Goal: Task Accomplishment & Management: Manage account settings

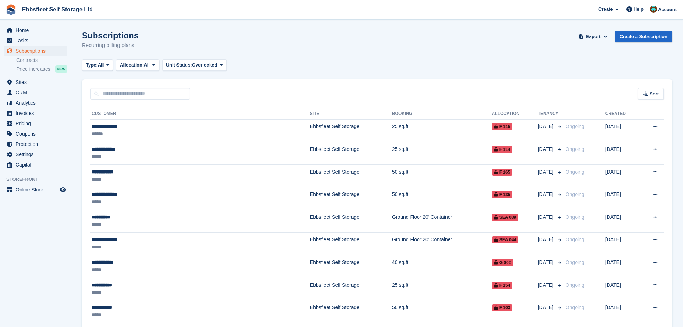
scroll to position [212, 0]
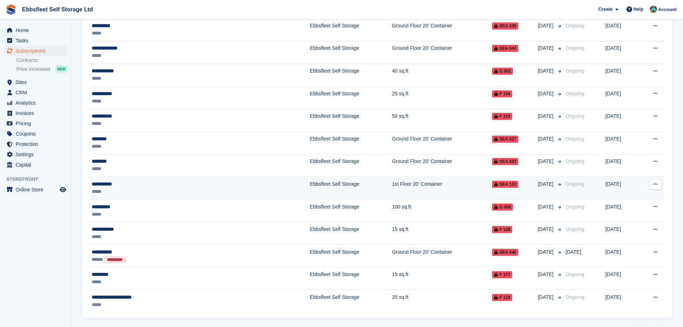
scroll to position [212, 0]
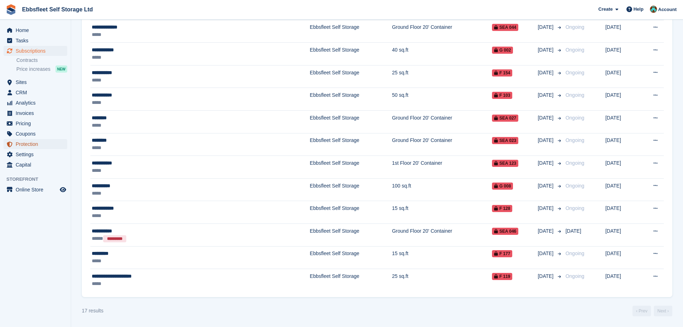
drag, startPoint x: 11, startPoint y: 148, endPoint x: 3, endPoint y: 148, distance: 8.2
click at [3, 148] on li "Protection" at bounding box center [35, 144] width 71 height 10
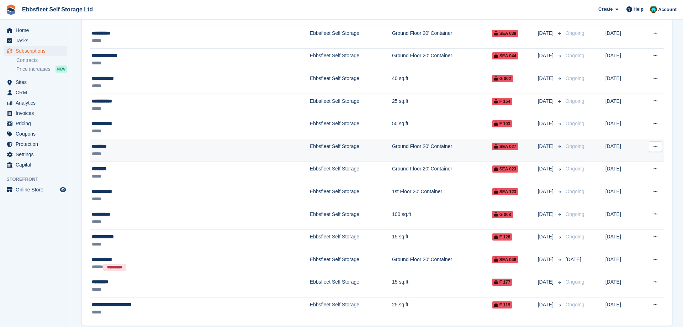
scroll to position [212, 0]
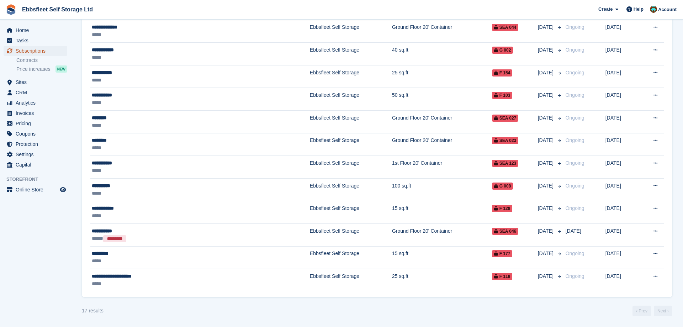
click at [35, 50] on span "Subscriptions" at bounding box center [37, 51] width 43 height 10
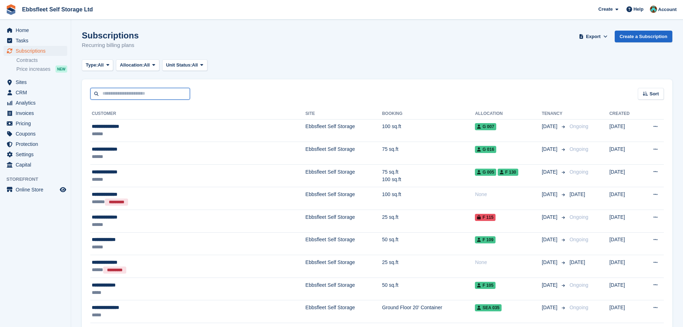
click at [109, 90] on input "text" at bounding box center [140, 94] width 100 height 12
type input "******"
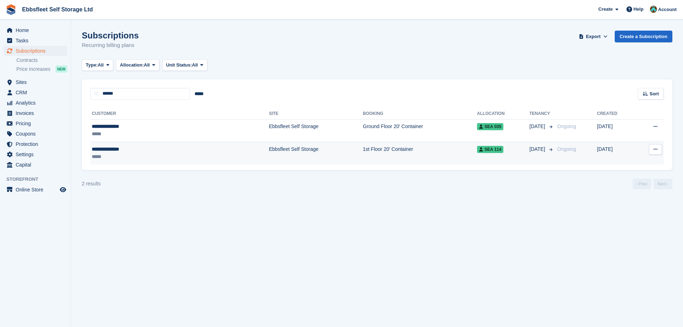
click at [123, 148] on div "**********" at bounding box center [138, 149] width 93 height 7
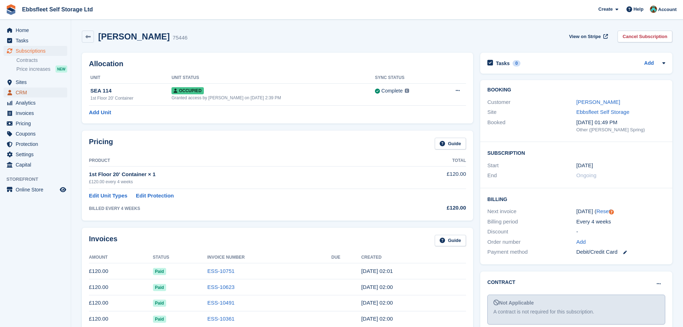
click at [37, 91] on span "CRM" at bounding box center [37, 93] width 43 height 10
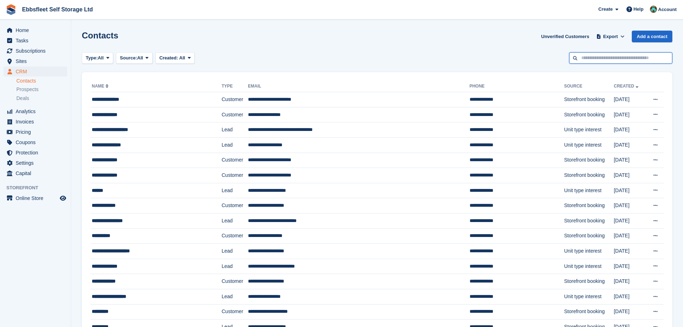
click at [603, 57] on input "text" at bounding box center [620, 58] width 103 height 12
type input "******"
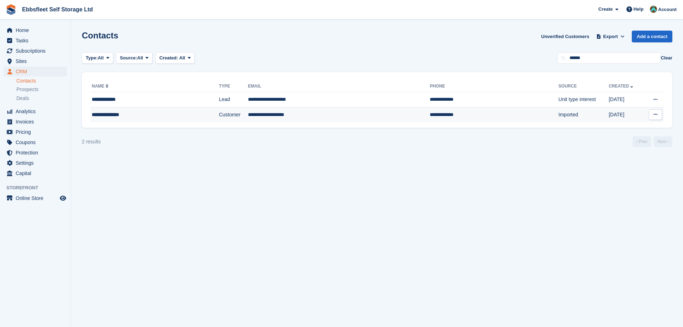
click at [114, 115] on div "**********" at bounding box center [139, 114] width 94 height 7
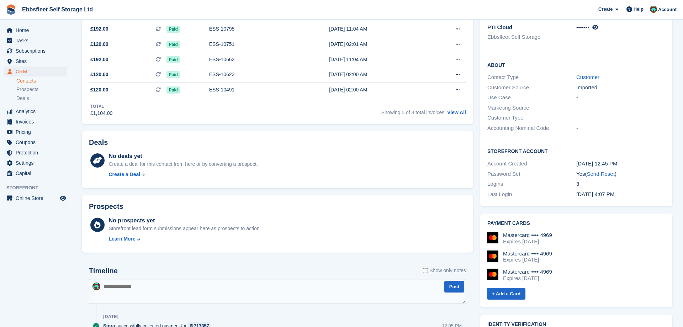
scroll to position [290, 0]
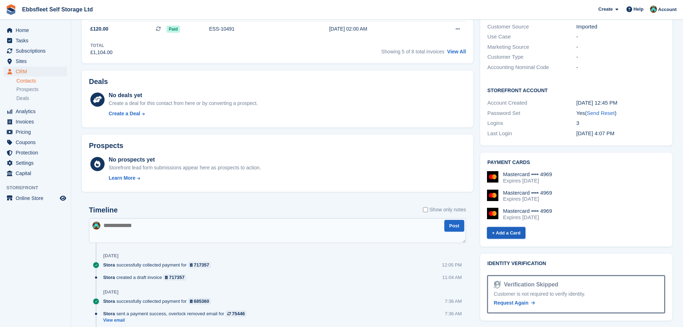
click at [512, 227] on link "+ Add a Card" at bounding box center [506, 233] width 38 height 12
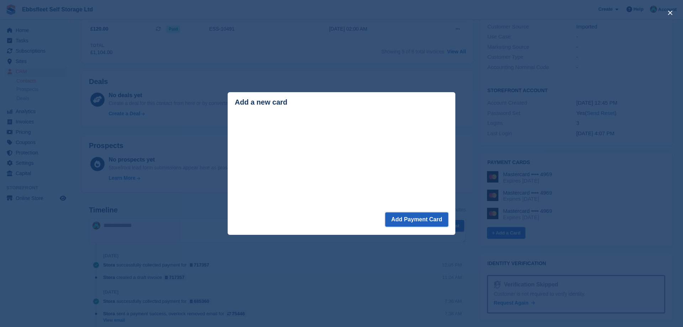
click at [422, 221] on button "Add Payment Card" at bounding box center [416, 219] width 63 height 14
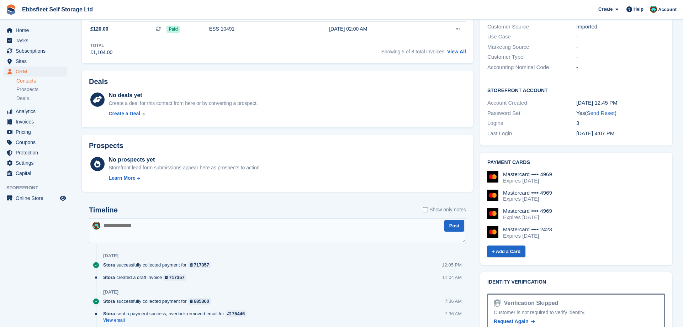
scroll to position [327, 0]
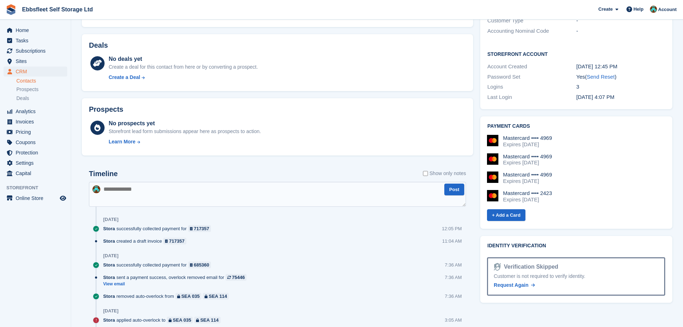
click at [490, 190] on img at bounding box center [492, 195] width 11 height 11
click at [33, 52] on span "Subscriptions" at bounding box center [37, 51] width 43 height 10
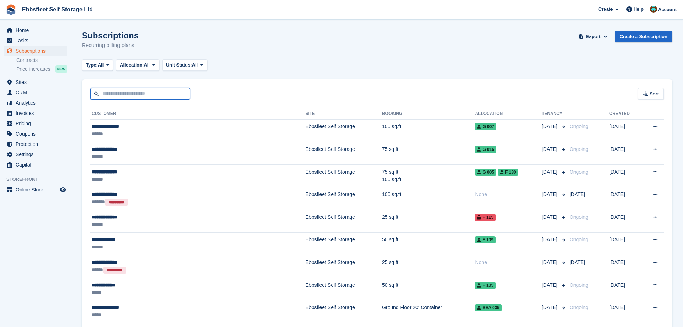
drag, startPoint x: 126, startPoint y: 91, endPoint x: 129, endPoint y: 89, distance: 3.8
click at [126, 91] on input "text" at bounding box center [140, 94] width 100 height 12
type input "******"
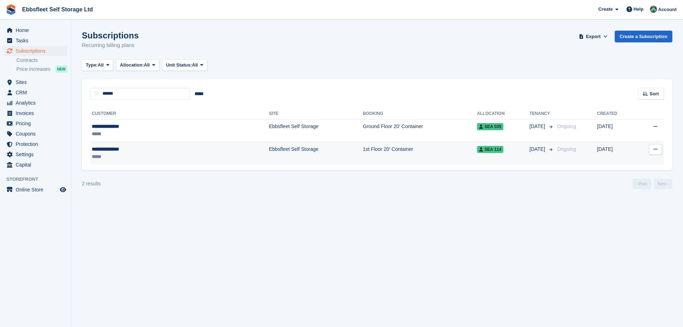
click at [269, 150] on td "Ebbsfleet Self Storage" at bounding box center [316, 153] width 94 height 22
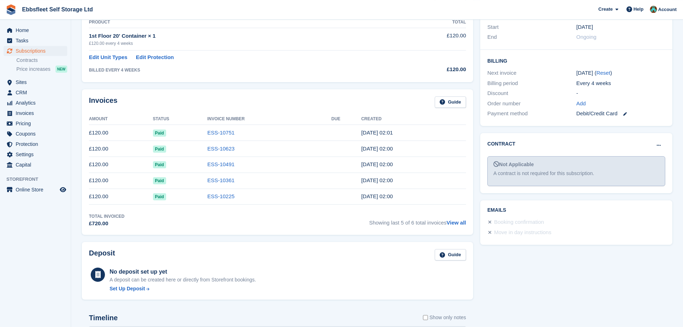
scroll to position [145, 0]
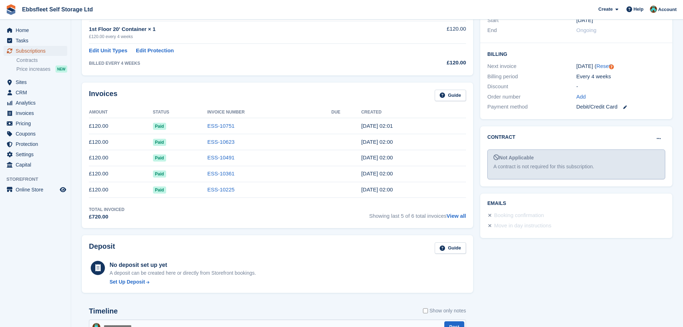
click at [41, 50] on span "Subscriptions" at bounding box center [37, 51] width 43 height 10
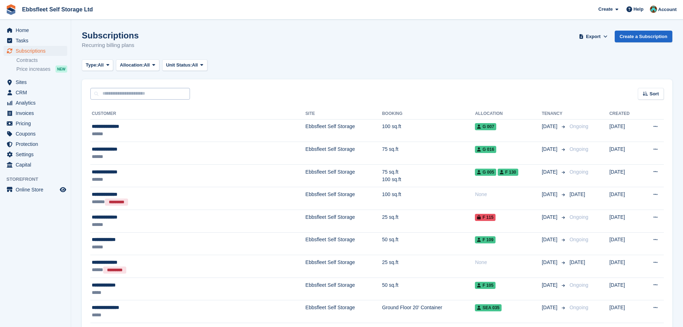
click at [123, 89] on div "Sort Sort by Customer name Date created Move in date Move out date Created (old…" at bounding box center [377, 89] width 591 height 20
click at [123, 89] on input "text" at bounding box center [140, 94] width 100 height 12
type input "******"
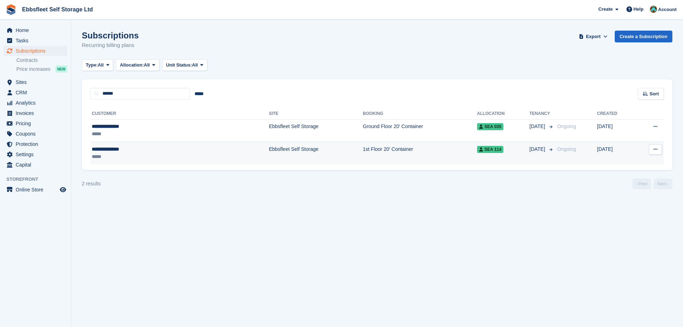
click at [117, 152] on div "**********" at bounding box center [138, 149] width 93 height 7
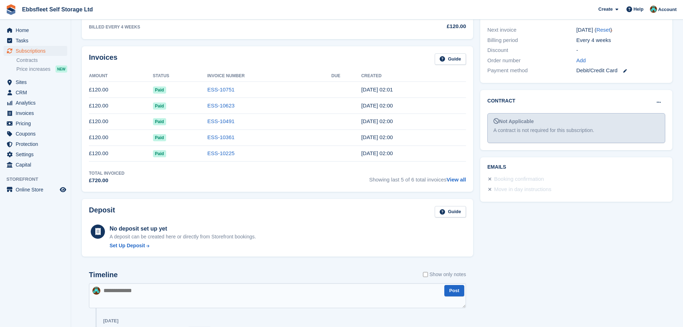
scroll to position [109, 0]
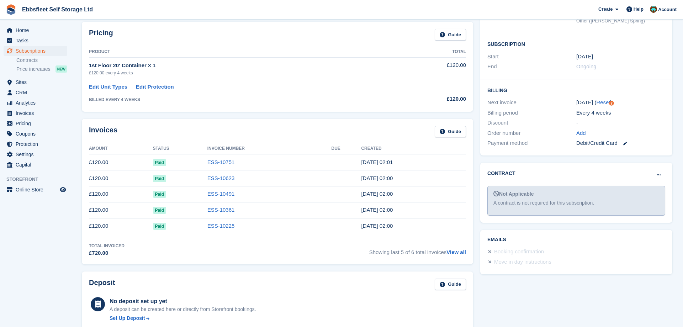
click at [623, 143] on link at bounding box center [622, 143] width 9 height 8
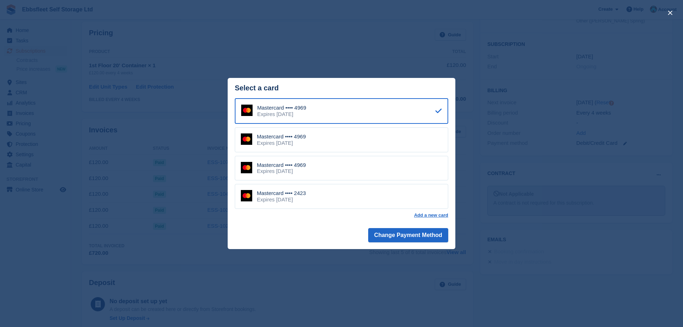
click at [343, 187] on div "Mastercard •••• 2423 Expires August 2029" at bounding box center [341, 196] width 213 height 25
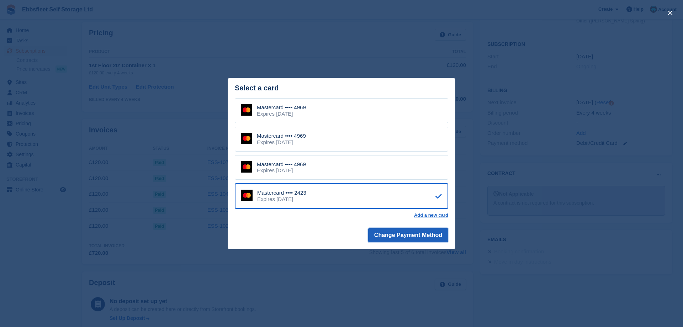
click at [391, 234] on button "Change Payment Method" at bounding box center [408, 235] width 80 height 14
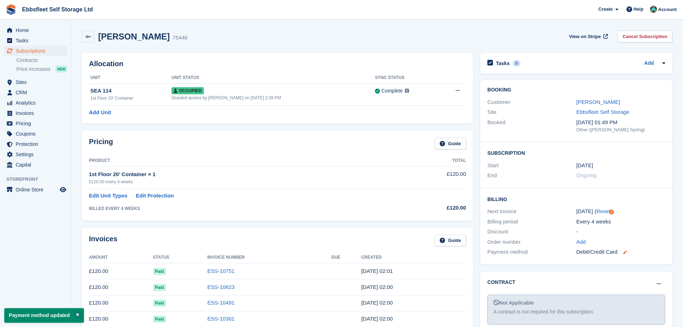
click at [626, 251] on icon at bounding box center [625, 252] width 4 height 4
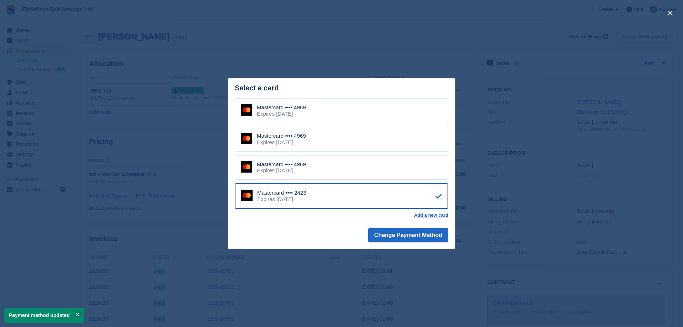
click at [538, 166] on div "close" at bounding box center [341, 163] width 683 height 327
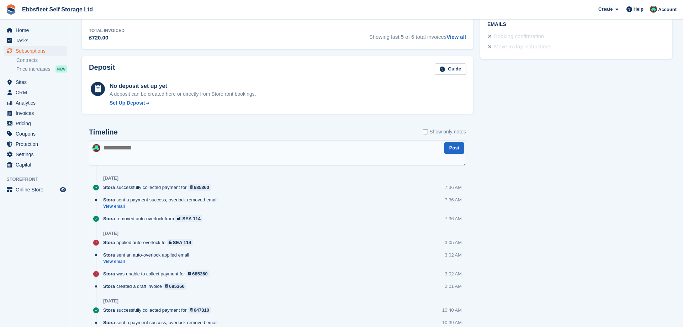
scroll to position [327, 0]
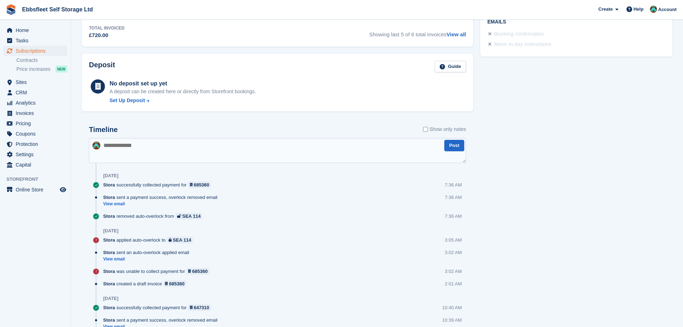
click at [126, 147] on textarea at bounding box center [277, 150] width 377 height 25
type textarea "**********"
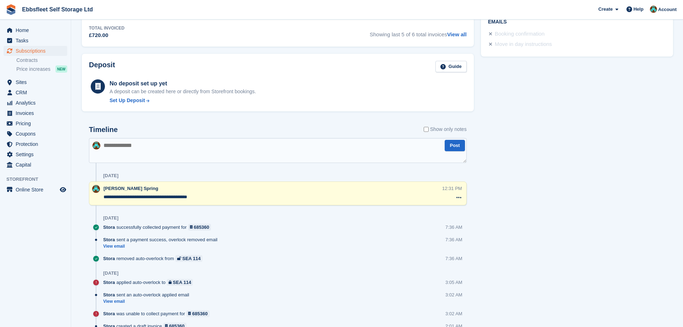
click at [230, 197] on textarea "**********" at bounding box center [273, 197] width 339 height 7
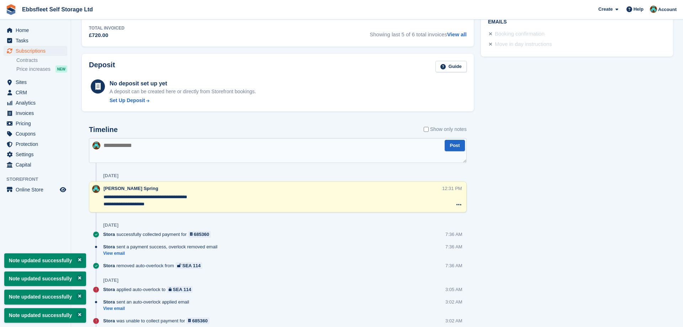
type textarea "**********"
click at [526, 173] on div "Tasks 0 Add No tasks related to Subscription #75446 Booking Customer Ashley Sau…" at bounding box center [576, 194] width 199 height 943
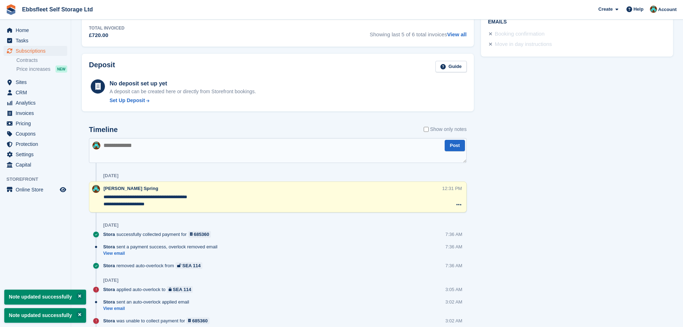
click at [535, 162] on div "Tasks 0 Add No tasks related to Subscription #75446 Booking Customer Ashley Sau…" at bounding box center [576, 194] width 199 height 943
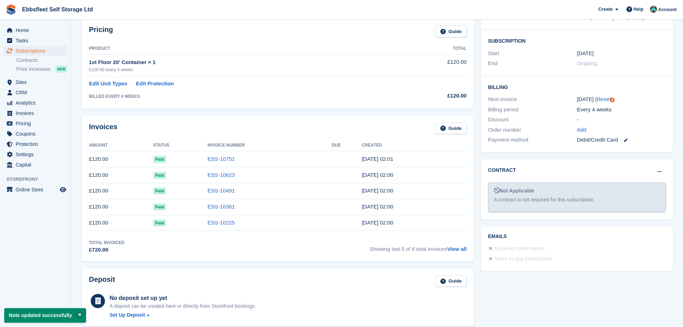
scroll to position [73, 0]
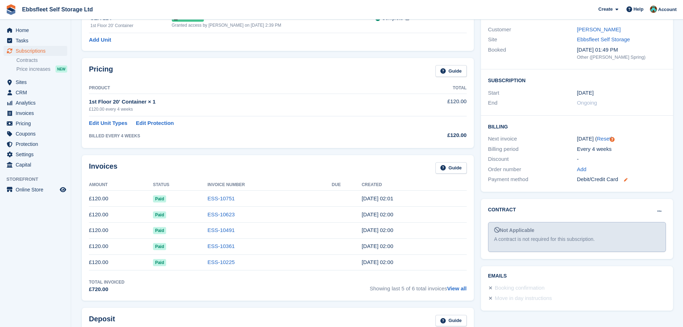
click at [626, 179] on icon at bounding box center [626, 180] width 4 height 4
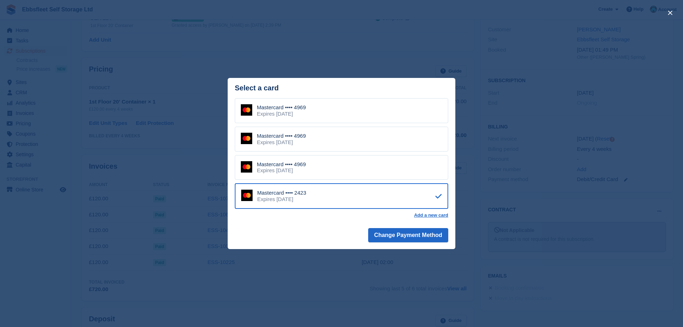
click at [502, 109] on div "close" at bounding box center [341, 163] width 683 height 327
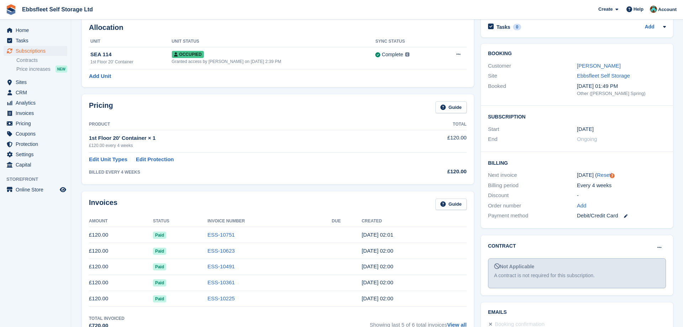
scroll to position [0, 0]
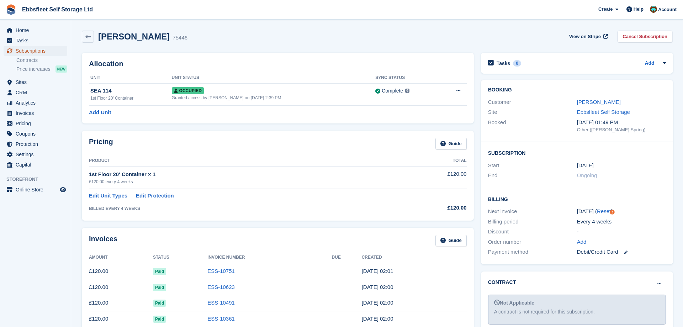
click at [54, 48] on span "Subscriptions" at bounding box center [37, 51] width 43 height 10
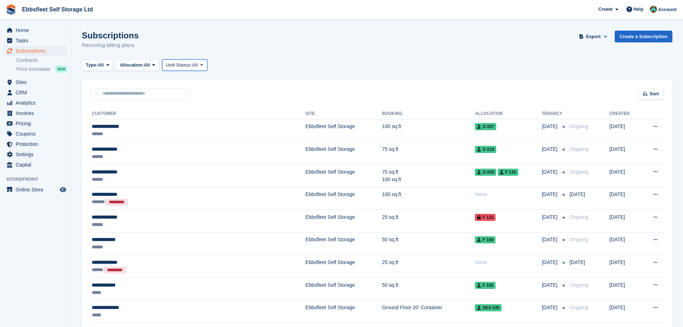
click at [207, 63] on button "Unit Status: All" at bounding box center [184, 65] width 45 height 12
click at [193, 108] on link "Overlocked" at bounding box center [196, 107] width 62 height 13
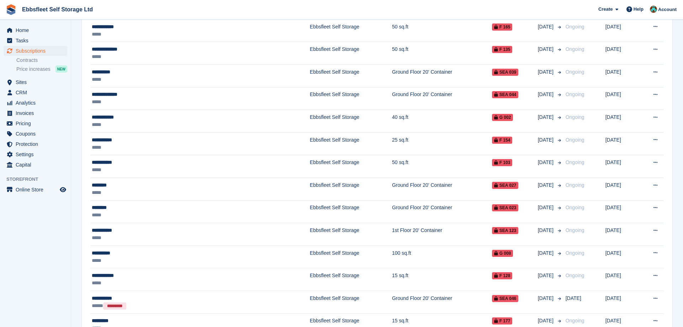
scroll to position [212, 0]
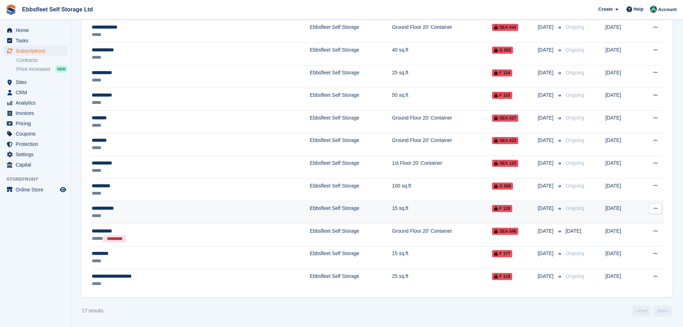
scroll to position [212, 0]
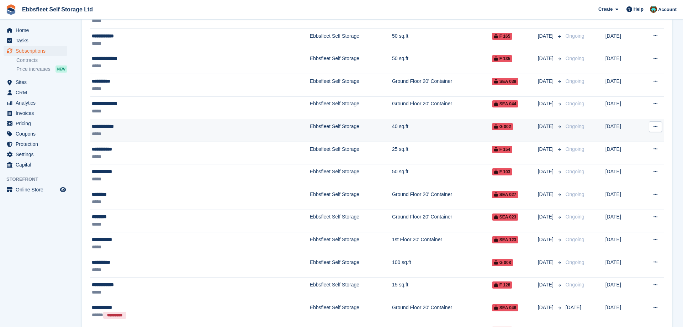
scroll to position [212, 0]
